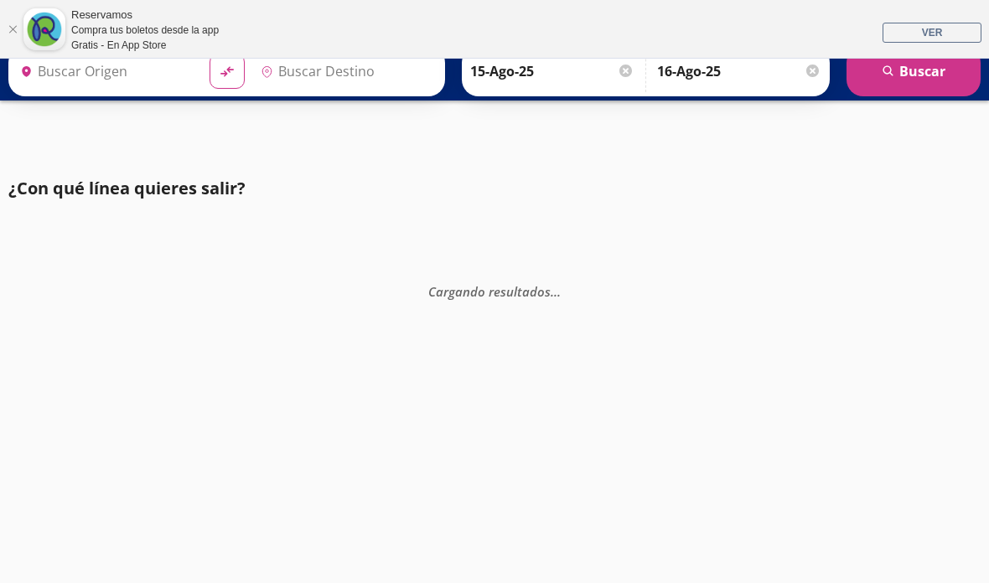
type input "[GEOGRAPHIC_DATA], [GEOGRAPHIC_DATA]"
type input "[DATE][GEOGRAPHIC_DATA][PERSON_NAME], [GEOGRAPHIC_DATA]"
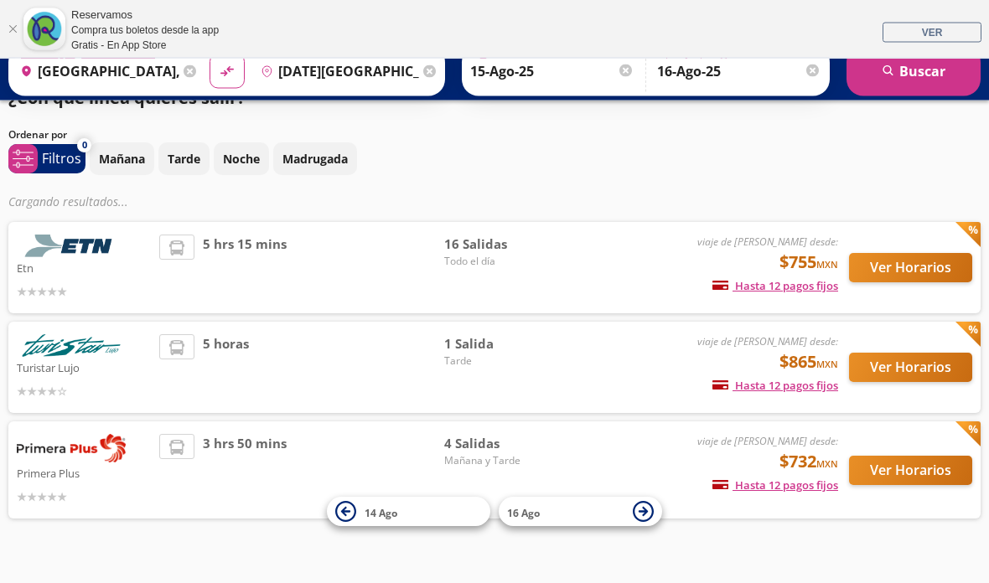
scroll to position [126, 0]
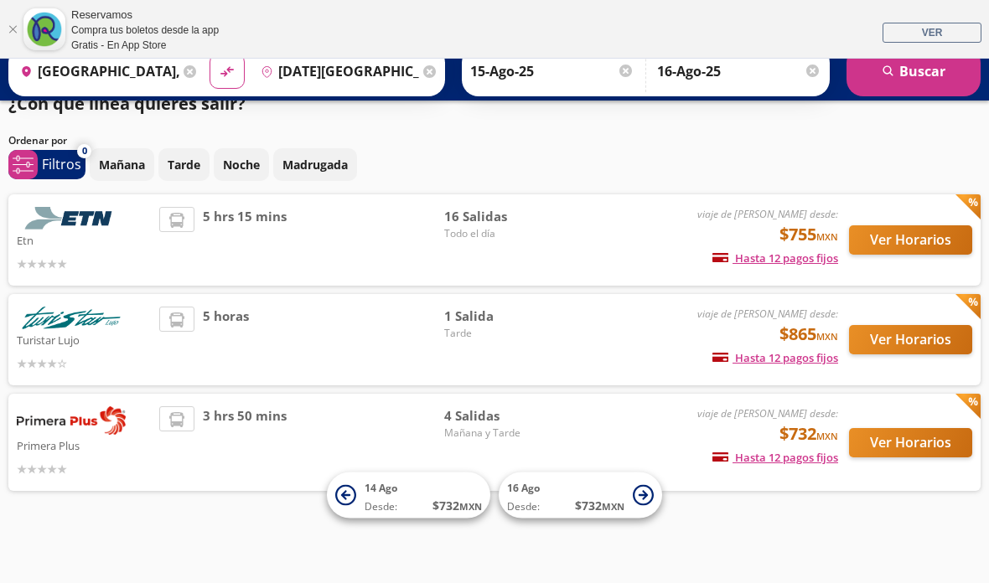
click at [909, 428] on button "Ver Horarios" at bounding box center [910, 442] width 123 height 29
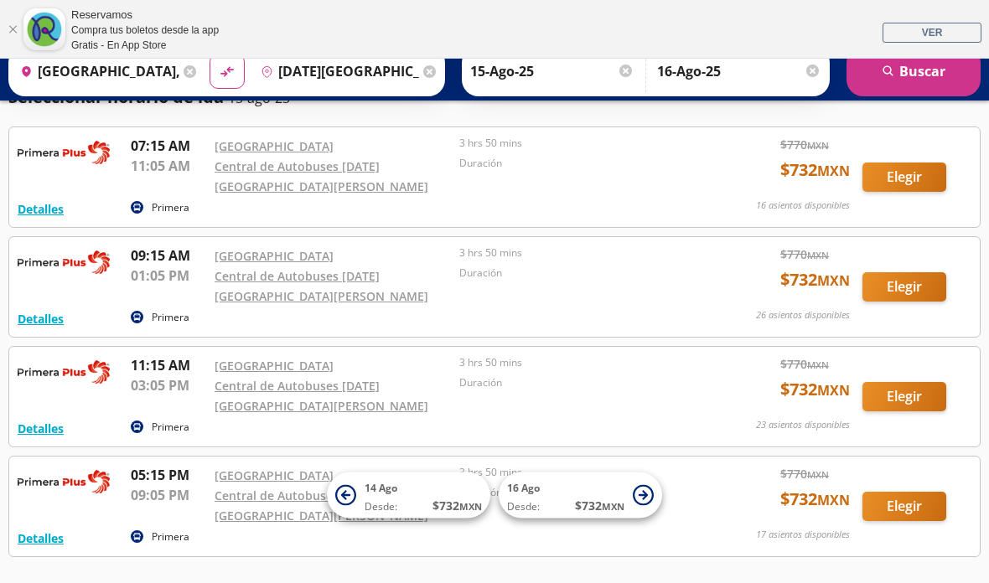
scroll to position [125, 0]
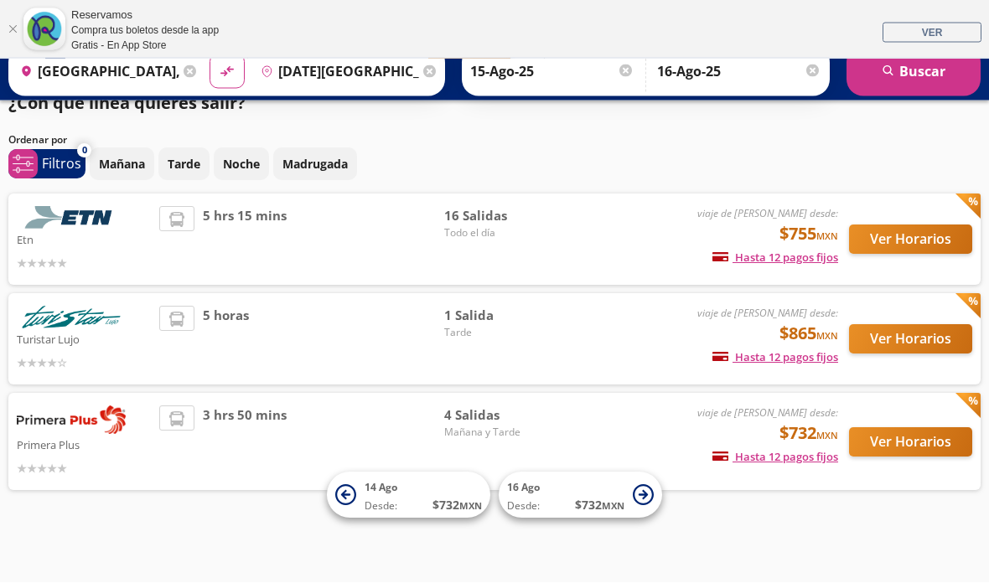
scroll to position [126, 0]
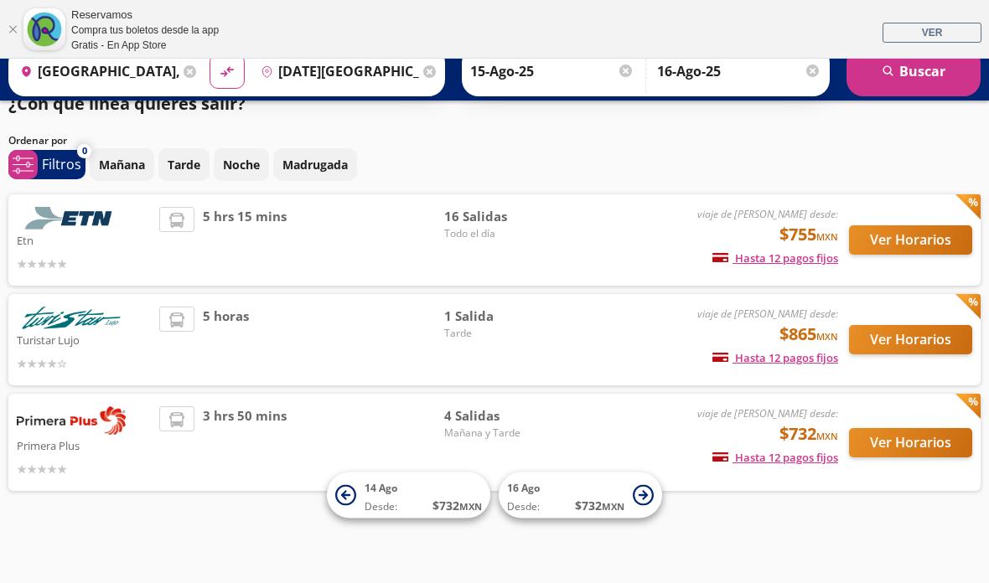
click at [949, 153] on div "¿Con qué línea quieres salir? Ordenar por 0 system-uicons:filtering Filtros che…" at bounding box center [494, 295] width 989 height 408
click at [571, 207] on div "viaje de [PERSON_NAME] desde: $755 MXN Hasta 12 pagos fijos Pagos fijos en comp…" at bounding box center [704, 240] width 268 height 66
click at [927, 225] on button "Ver Horarios" at bounding box center [910, 239] width 123 height 29
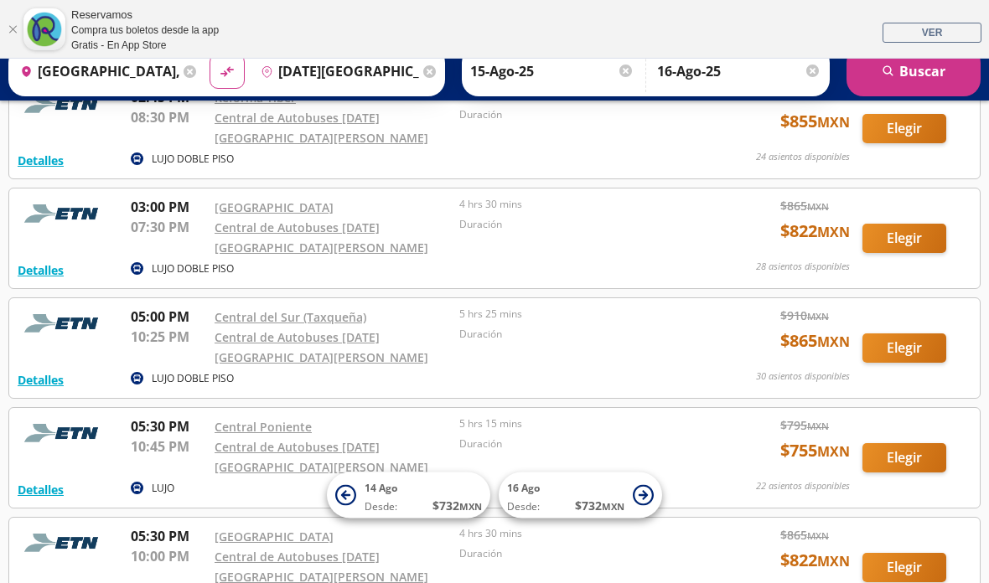
scroll to position [1141, 0]
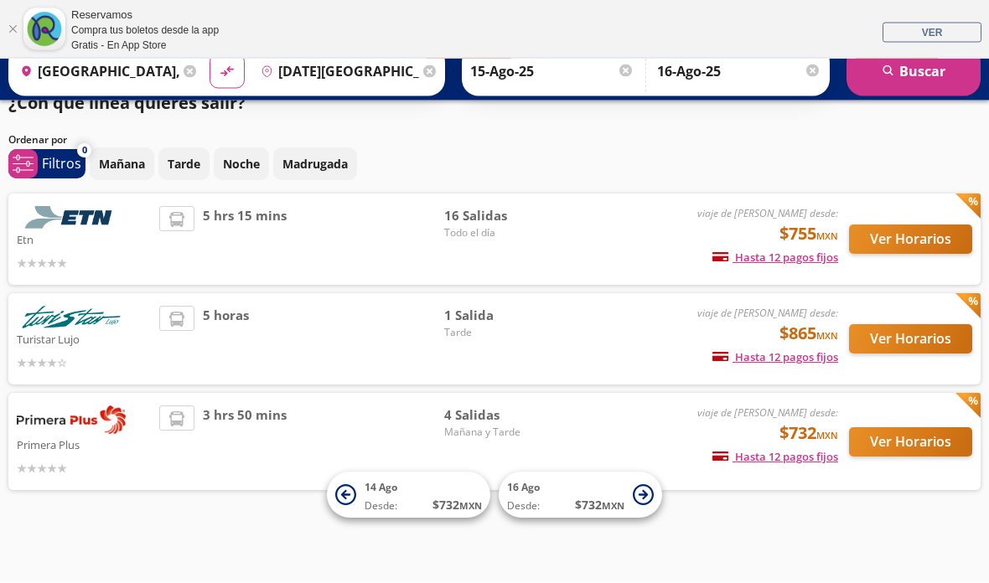
scroll to position [126, 0]
